Goal: Navigation & Orientation: Find specific page/section

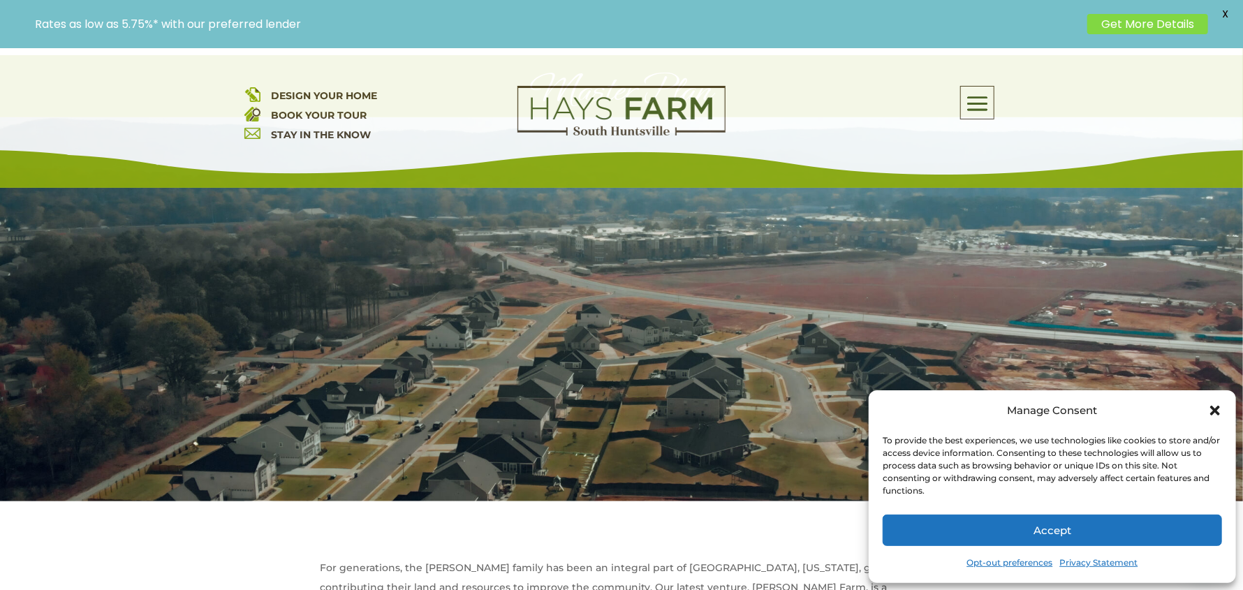
scroll to position [139, 0]
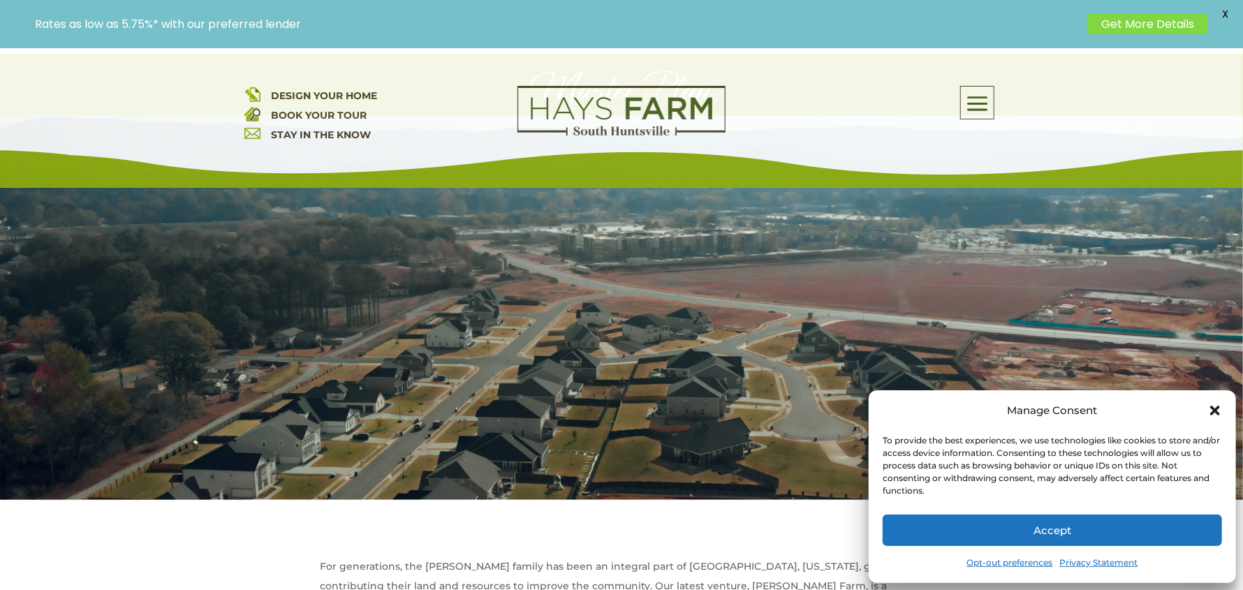
click at [1215, 411] on icon "Close dialog" at bounding box center [1215, 411] width 10 height 10
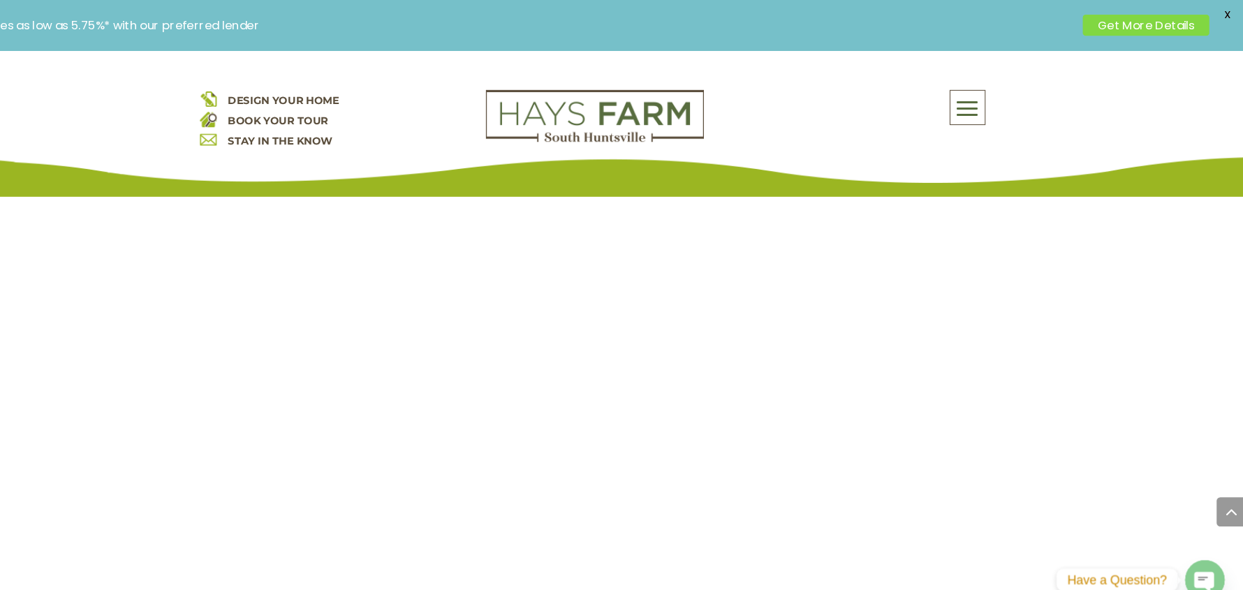
scroll to position [1218, 0]
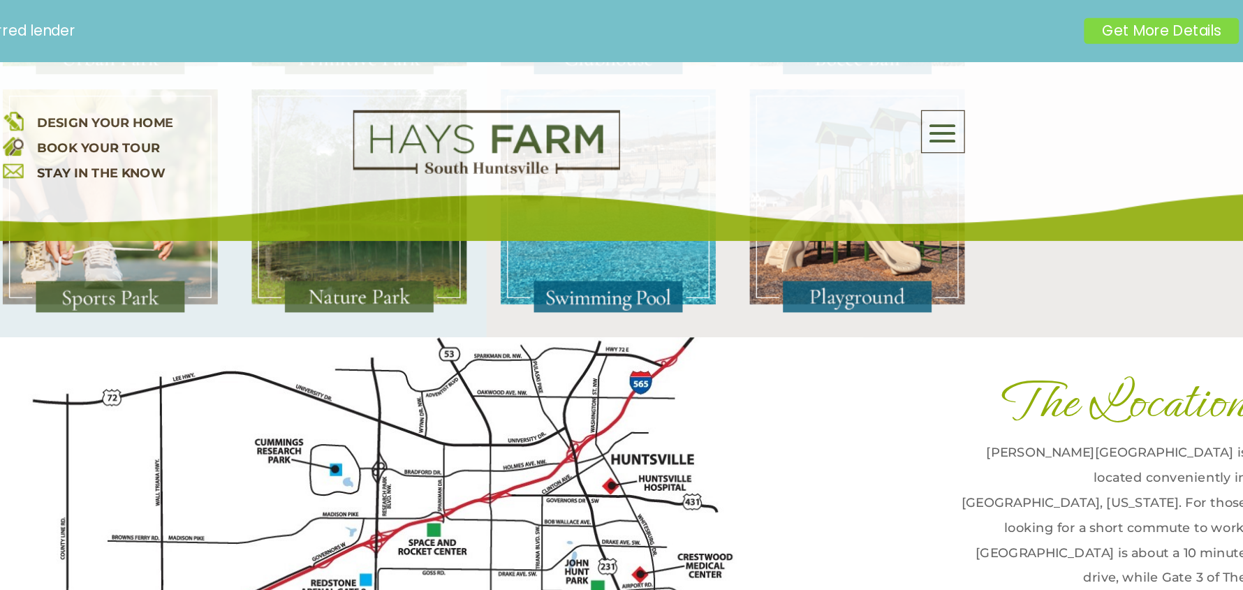
scroll to position [2922, 0]
